Goal: Browse casually

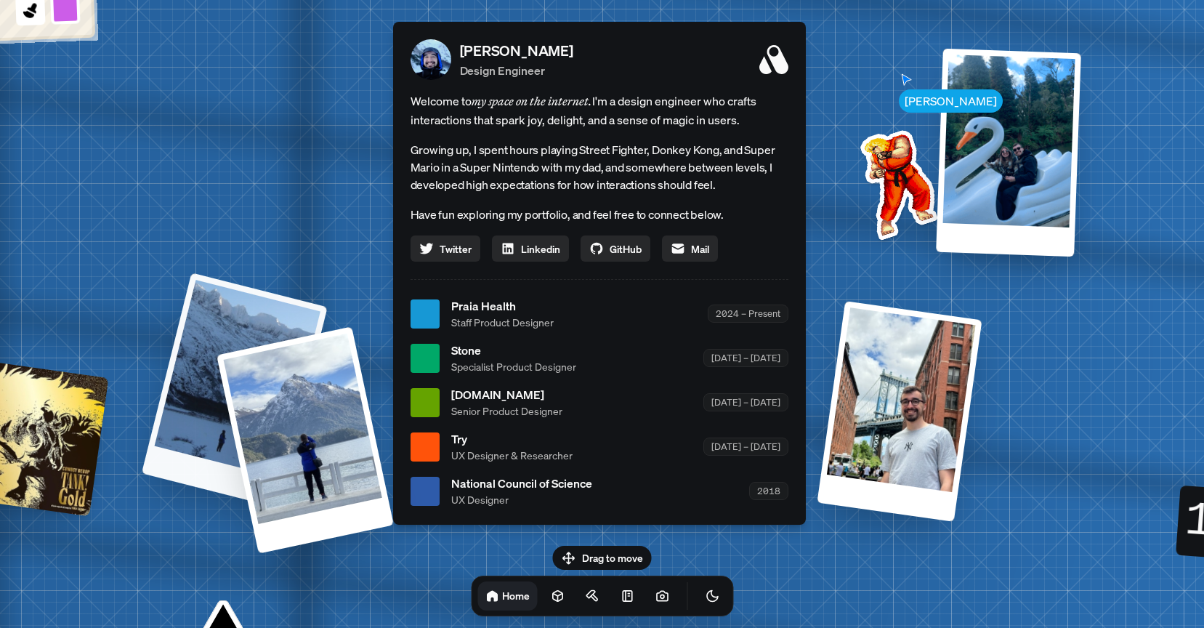
drag, startPoint x: 232, startPoint y: 141, endPoint x: 393, endPoint y: 393, distance: 299.2
click at [393, 393] on div "[PERSON_NAME] [PERSON_NAME] Design Engineer Welcome to my space on the internet…" at bounding box center [601, 313] width 2173 height 1903
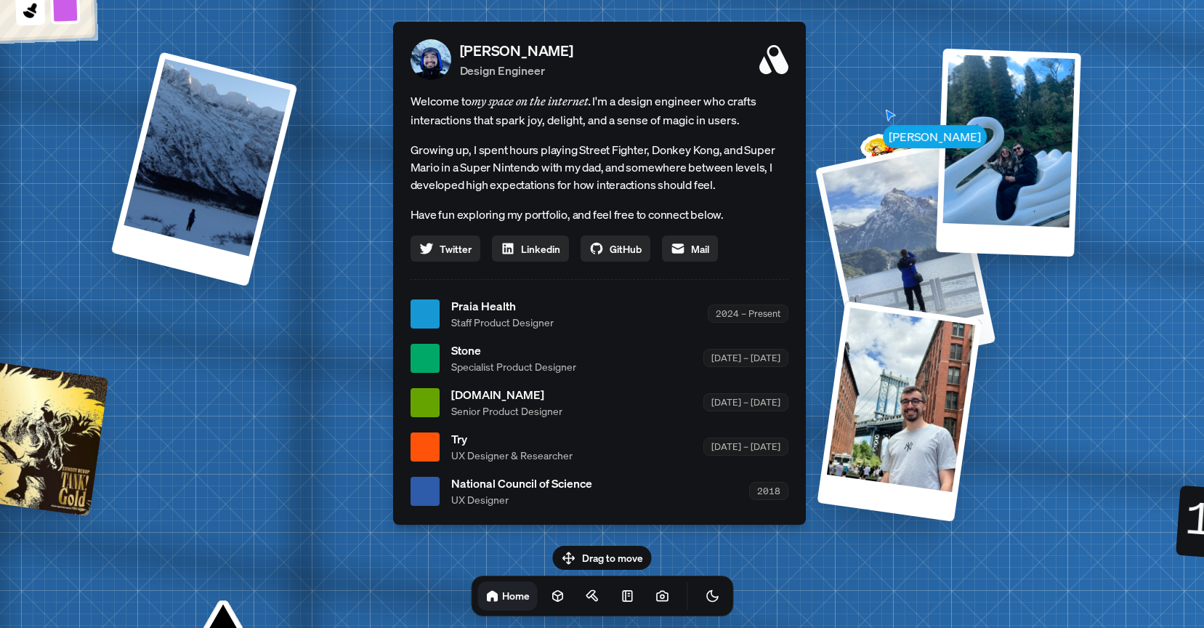
drag, startPoint x: 264, startPoint y: 412, endPoint x: 1130, endPoint y: 360, distance: 866.7
click at [1130, 360] on div "[PERSON_NAME] [PERSON_NAME] Design Engineer Welcome to my space on the internet…" at bounding box center [601, 313] width 2173 height 1903
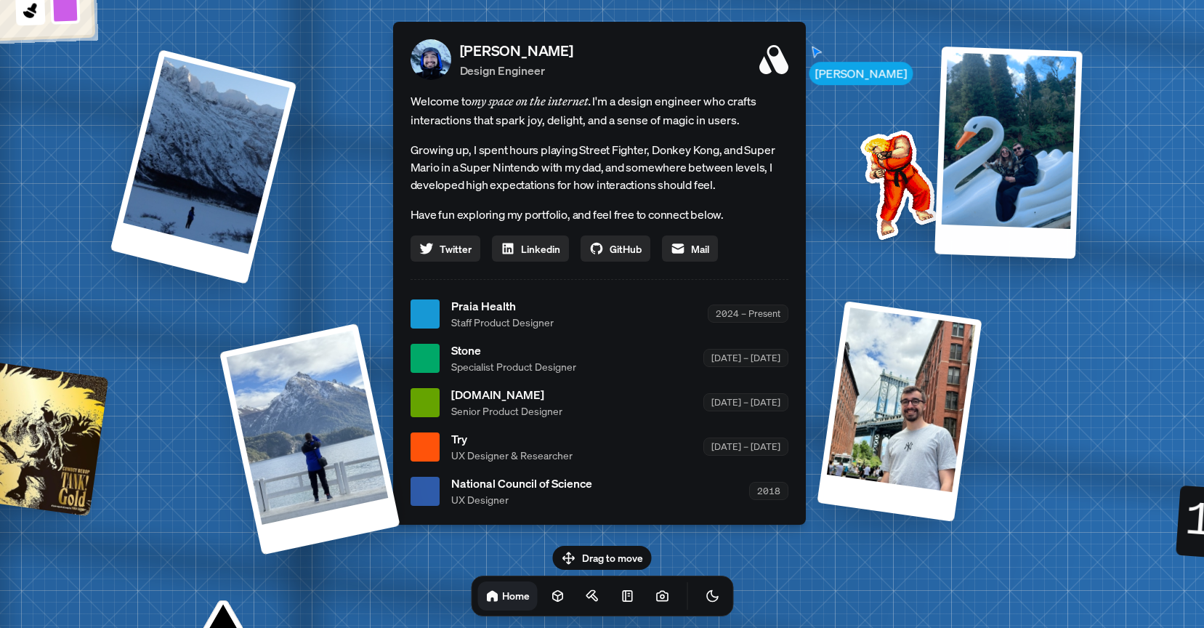
drag, startPoint x: 914, startPoint y: 240, endPoint x: 744, endPoint y: 299, distance: 179.9
click at [934, 259] on div at bounding box center [1008, 152] width 148 height 212
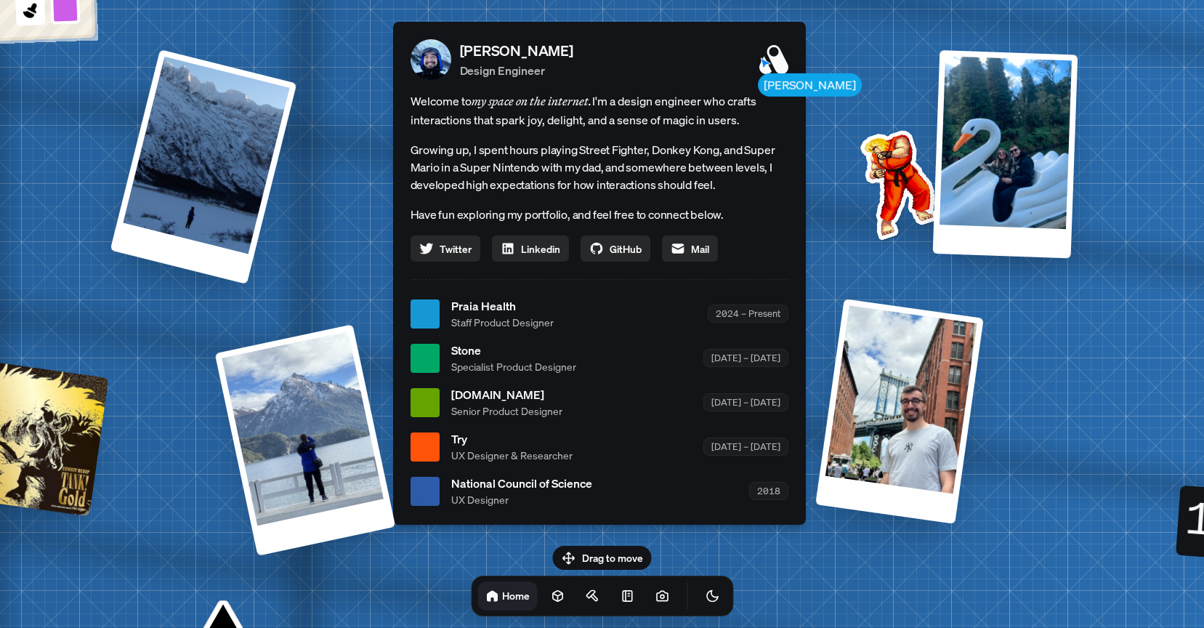
drag, startPoint x: 944, startPoint y: 423, endPoint x: 1042, endPoint y: 462, distance: 105.6
click at [984, 462] on div at bounding box center [899, 411] width 169 height 225
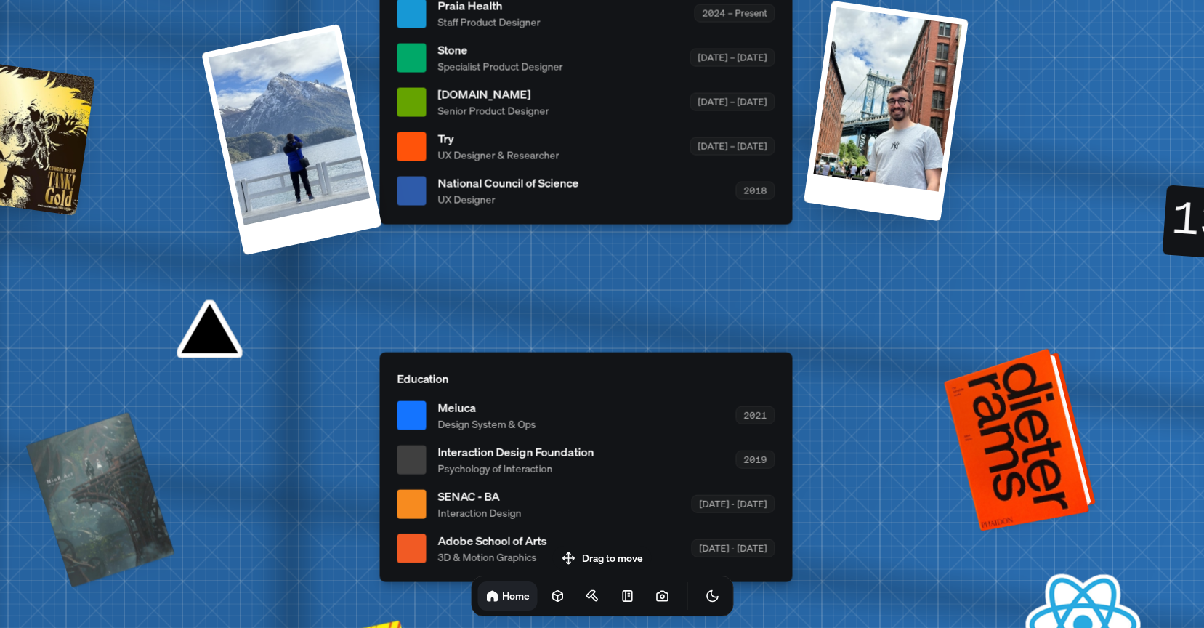
drag, startPoint x: 1029, startPoint y: 430, endPoint x: 554, endPoint y: 149, distance: 551.4
click at [952, 350] on div at bounding box center [1022, 438] width 141 height 176
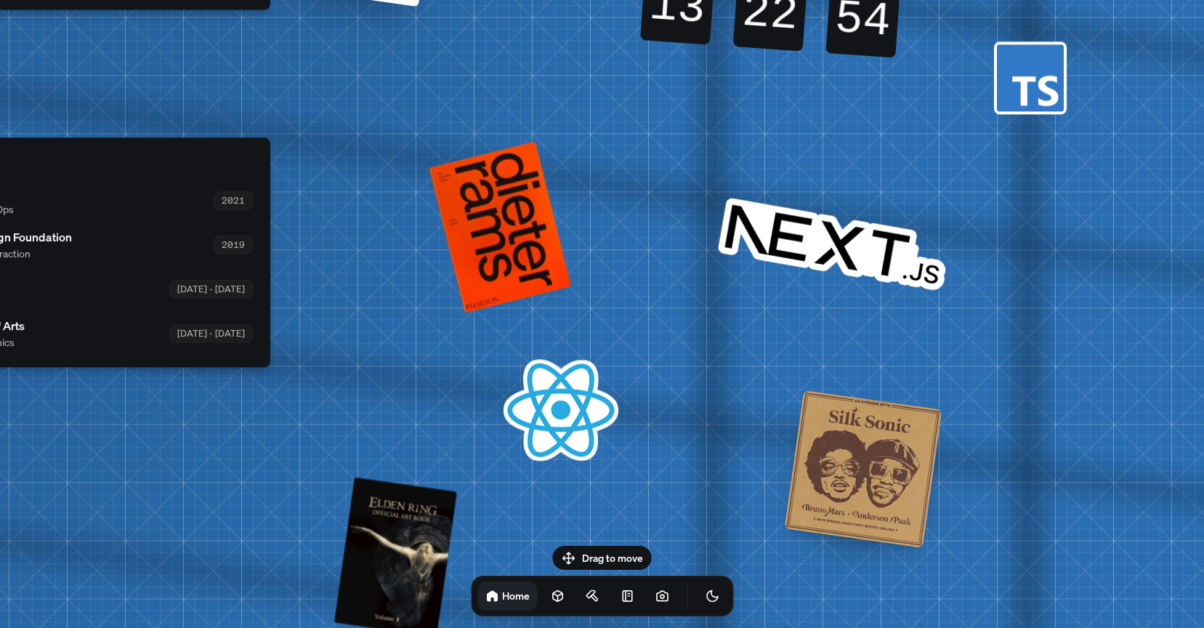
drag, startPoint x: 856, startPoint y: 210, endPoint x: 768, endPoint y: 277, distance: 111.0
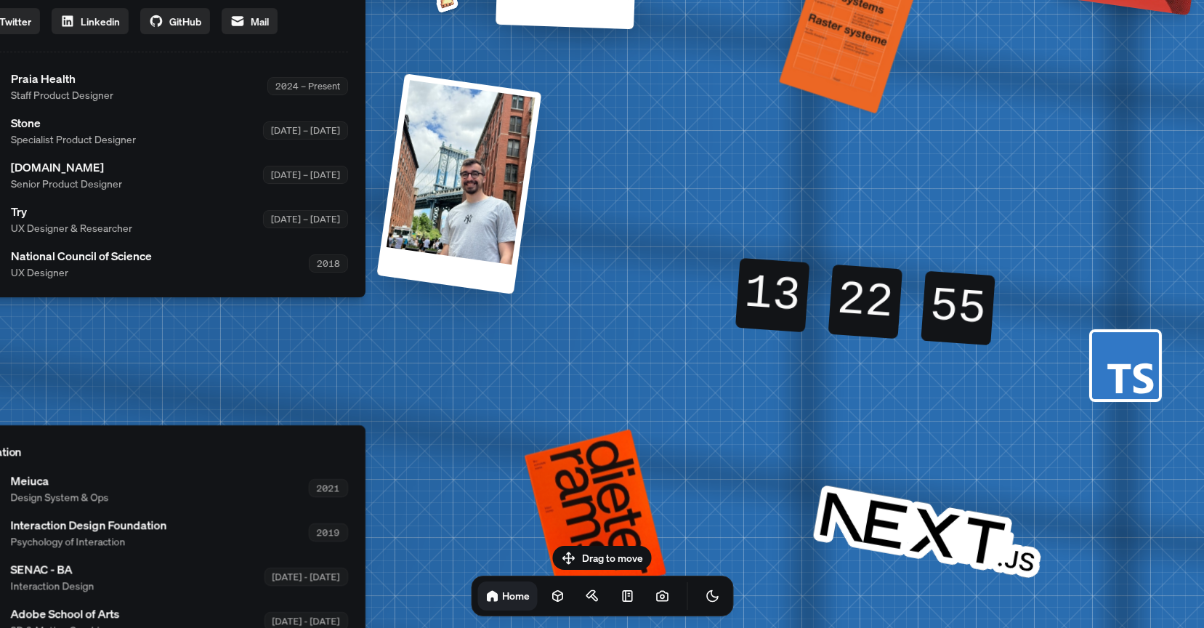
drag, startPoint x: 756, startPoint y: 58, endPoint x: 877, endPoint y: 302, distance: 272.2
click at [877, 302] on div "22" at bounding box center [865, 302] width 86 height 12
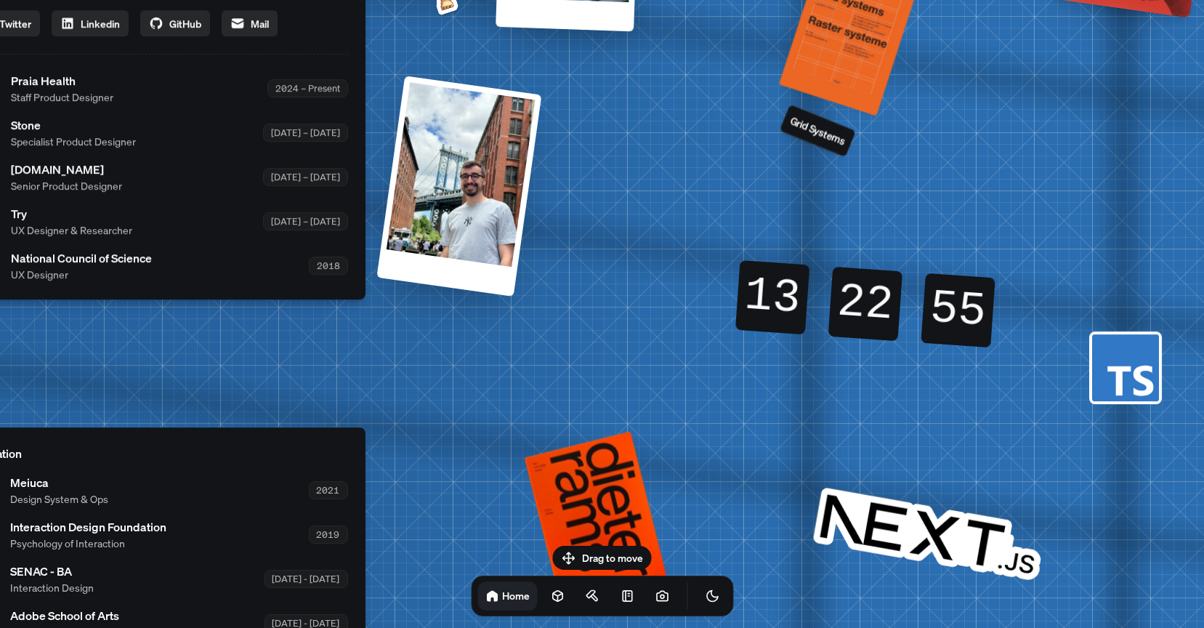
drag, startPoint x: 940, startPoint y: 282, endPoint x: 970, endPoint y: 316, distance: 45.3
click at [961, 310] on div "[PERSON_NAME] [PERSON_NAME] Design Engineer Welcome to my space on the internet…" at bounding box center [161, 88] width 2173 height 1903
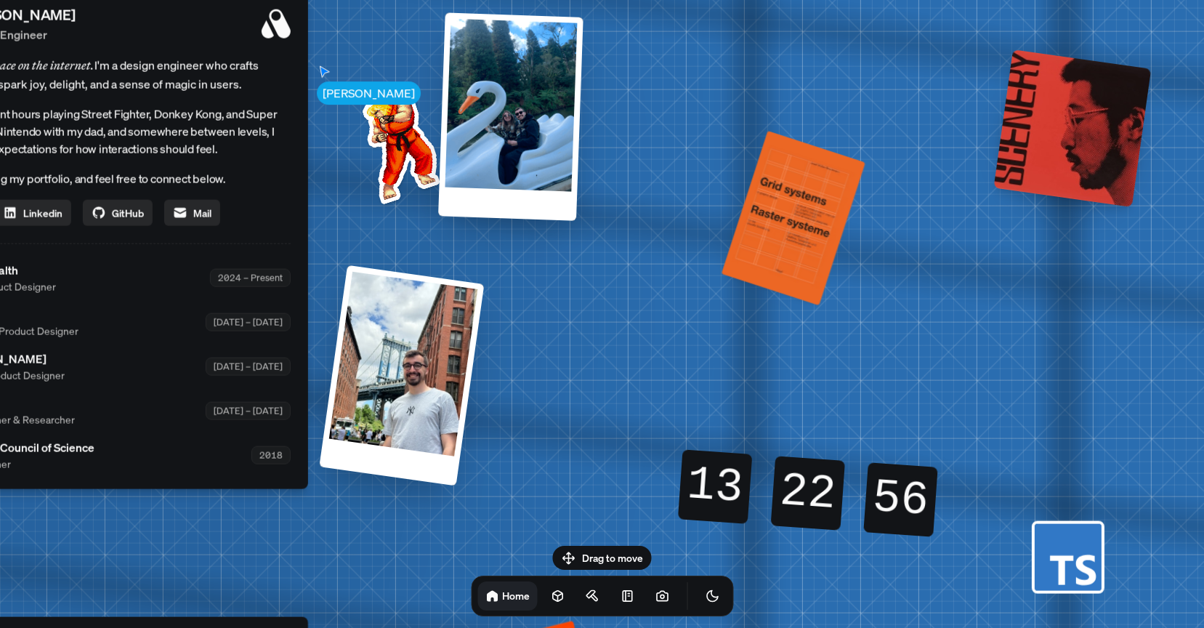
drag, startPoint x: 893, startPoint y: 227, endPoint x: 615, endPoint y: 228, distance: 278.2
click at [615, 228] on div "[PERSON_NAME] [PERSON_NAME] Design Engineer Welcome to my space on the internet…" at bounding box center [103, 278] width 2173 height 1903
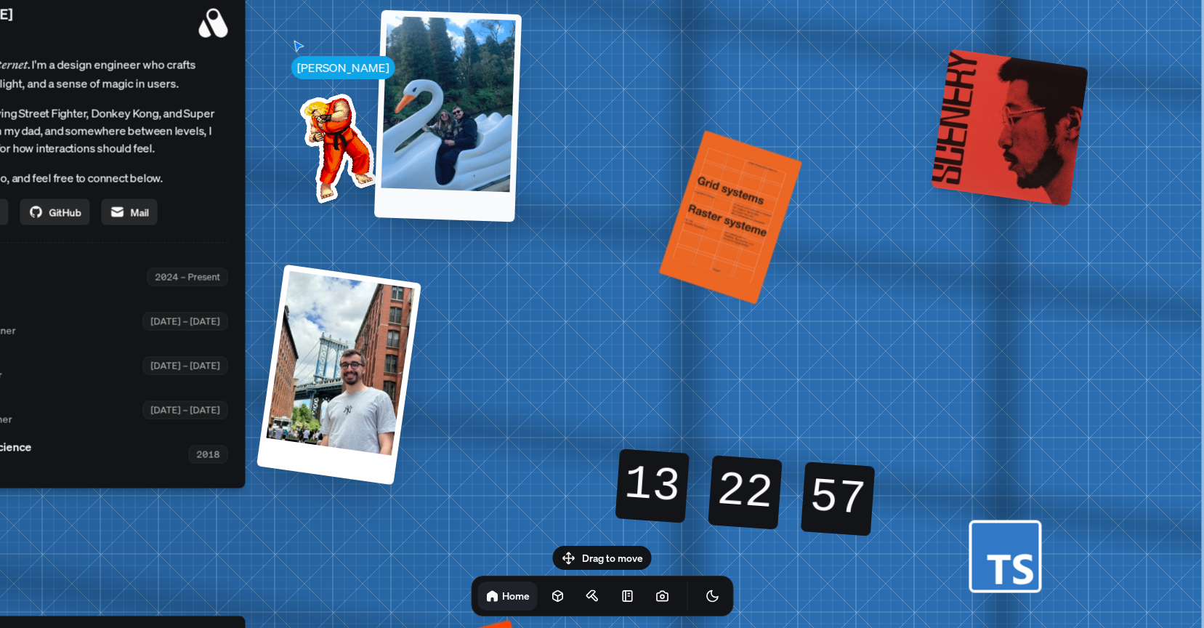
drag, startPoint x: 506, startPoint y: 136, endPoint x: 795, endPoint y: 437, distance: 417.2
click at [705, 424] on div "[PERSON_NAME] [PERSON_NAME] Design Engineer Welcome to my space on the internet…" at bounding box center [41, 277] width 2173 height 1903
